Goal: Find specific fact: Find specific fact

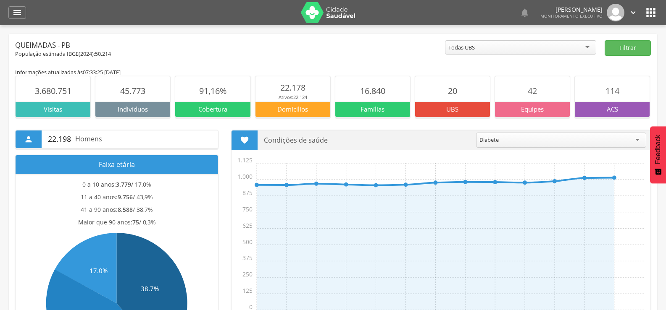
click at [17, 13] on icon "" at bounding box center [17, 13] width 10 height 10
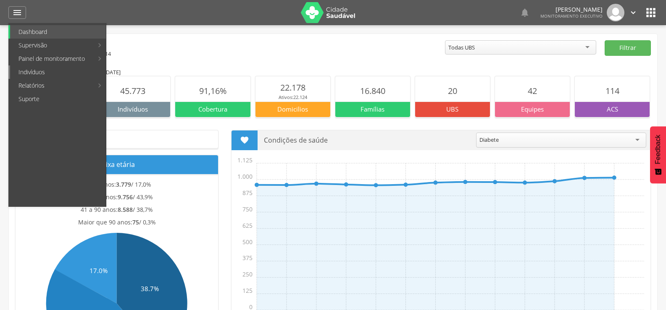
click at [28, 66] on link "Indivíduos" at bounding box center [58, 72] width 96 height 13
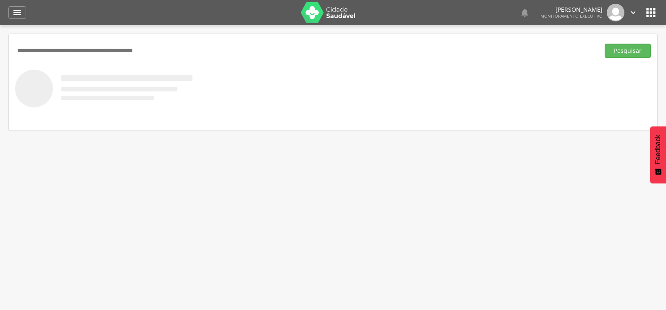
click at [56, 47] on input "text" at bounding box center [305, 51] width 581 height 14
click at [604, 44] on button "Pesquisar" at bounding box center [627, 51] width 46 height 14
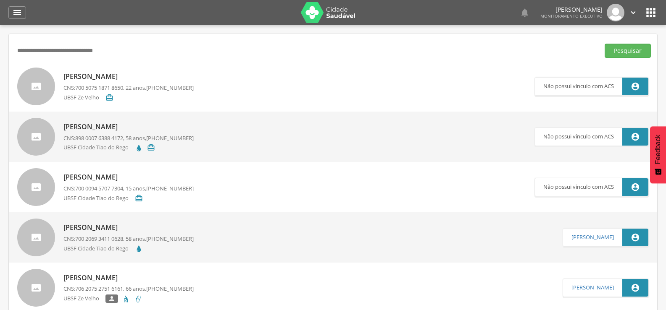
type input "**********"
click at [604, 44] on button "Pesquisar" at bounding box center [627, 51] width 46 height 14
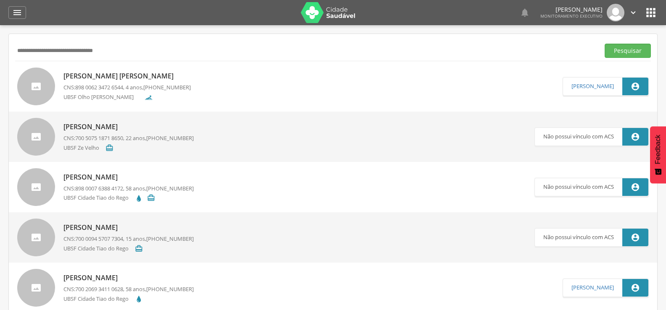
click at [127, 74] on p "[PERSON_NAME] [PERSON_NAME]" at bounding box center [126, 76] width 127 height 10
type input "**********"
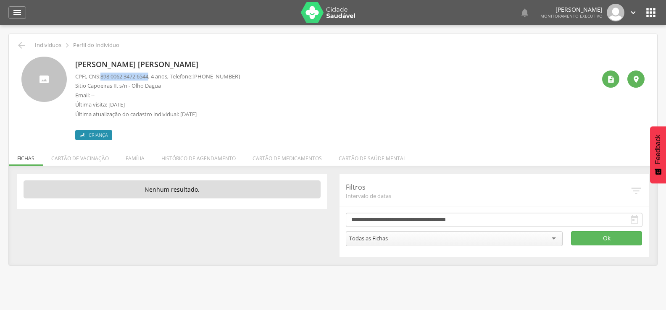
drag, startPoint x: 104, startPoint y: 74, endPoint x: 154, endPoint y: 76, distance: 49.6
click at [148, 76] on span "898 0062 3472 6544" at bounding box center [124, 77] width 48 height 8
copy span "898 0062 3472 6544"
